Goal: Download file/media

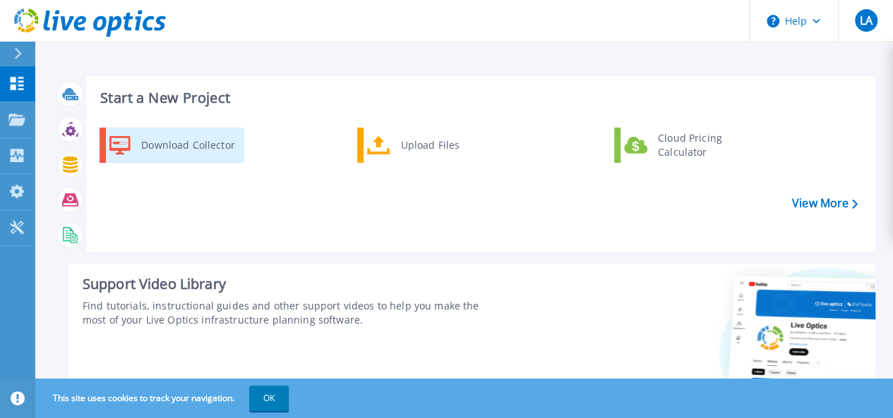
click at [172, 147] on div "Download Collector" at bounding box center [187, 145] width 107 height 28
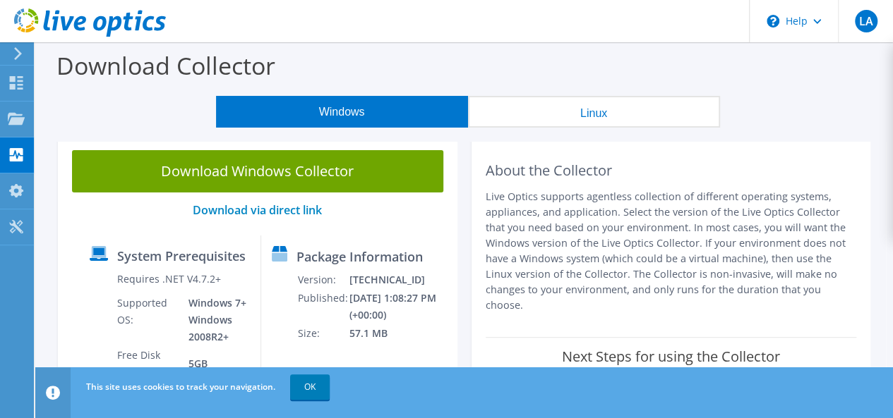
click at [21, 54] on use at bounding box center [18, 53] width 8 height 13
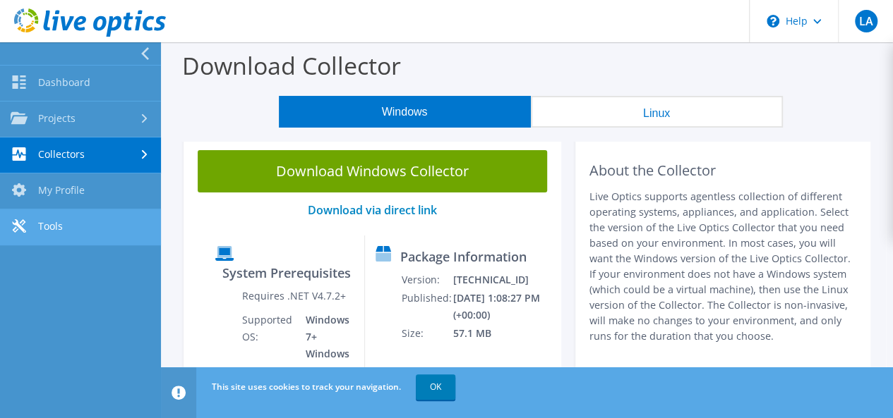
click at [54, 234] on link "Tools" at bounding box center [80, 228] width 161 height 36
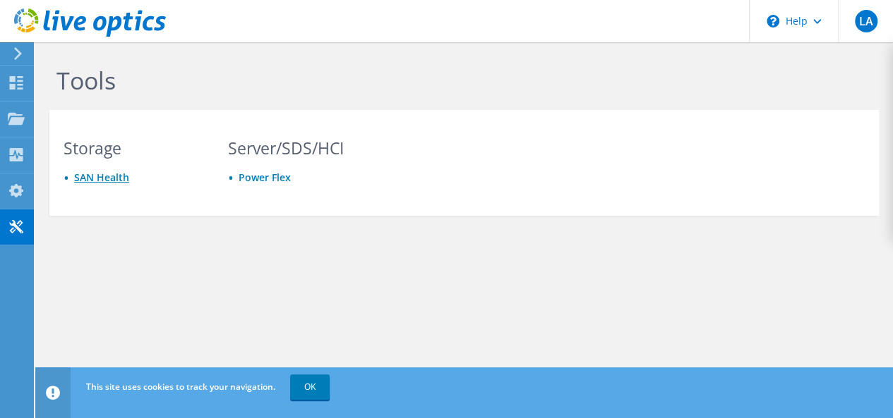
click at [95, 176] on link "SAN Health" at bounding box center [101, 177] width 55 height 13
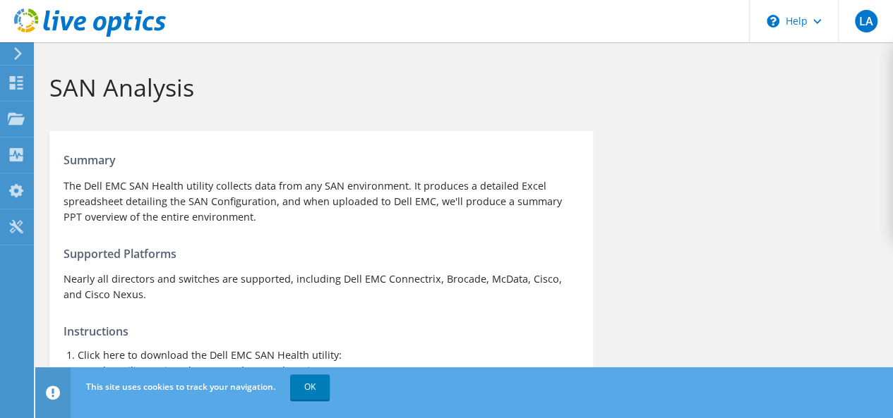
drag, startPoint x: 0, startPoint y: 0, endPoint x: 243, endPoint y: 251, distance: 349.3
click at [243, 251] on h4 "Supported Platforms" at bounding box center [321, 254] width 515 height 16
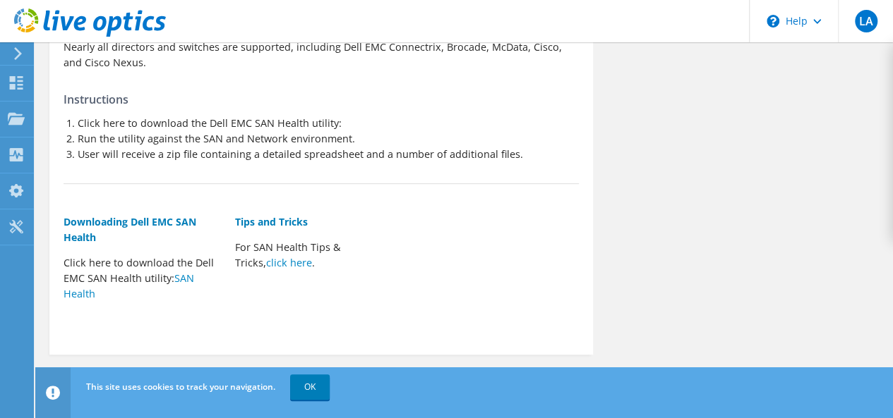
scroll to position [233, 0]
